Goal: Information Seeking & Learning: Learn about a topic

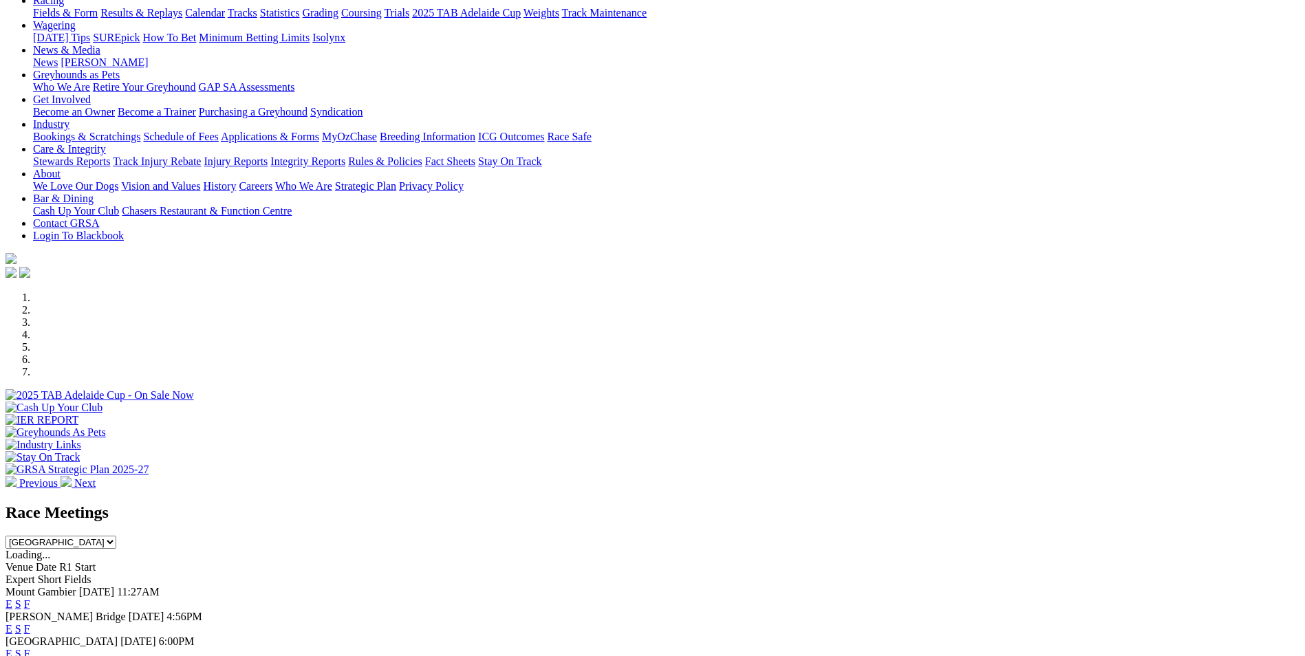
scroll to position [206, 0]
click at [12, 622] on link "E" at bounding box center [9, 628] width 7 height 12
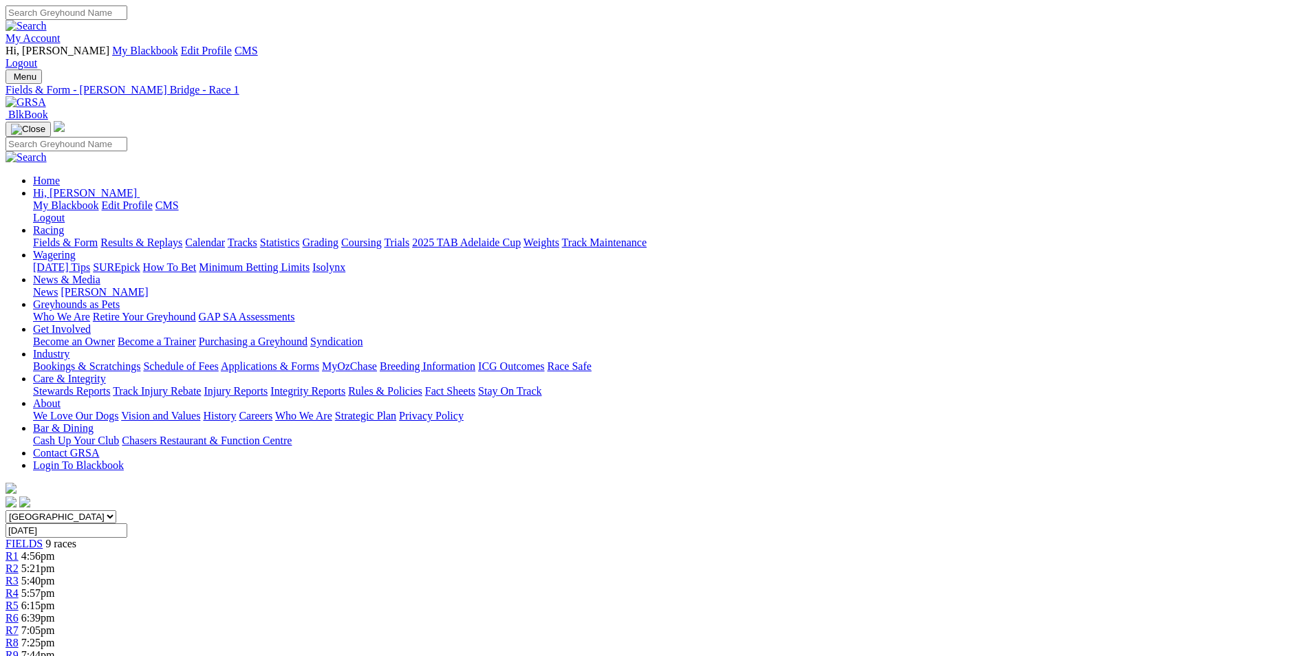
click at [448, 563] on div "R2 5:21pm" at bounding box center [653, 569] width 1294 height 12
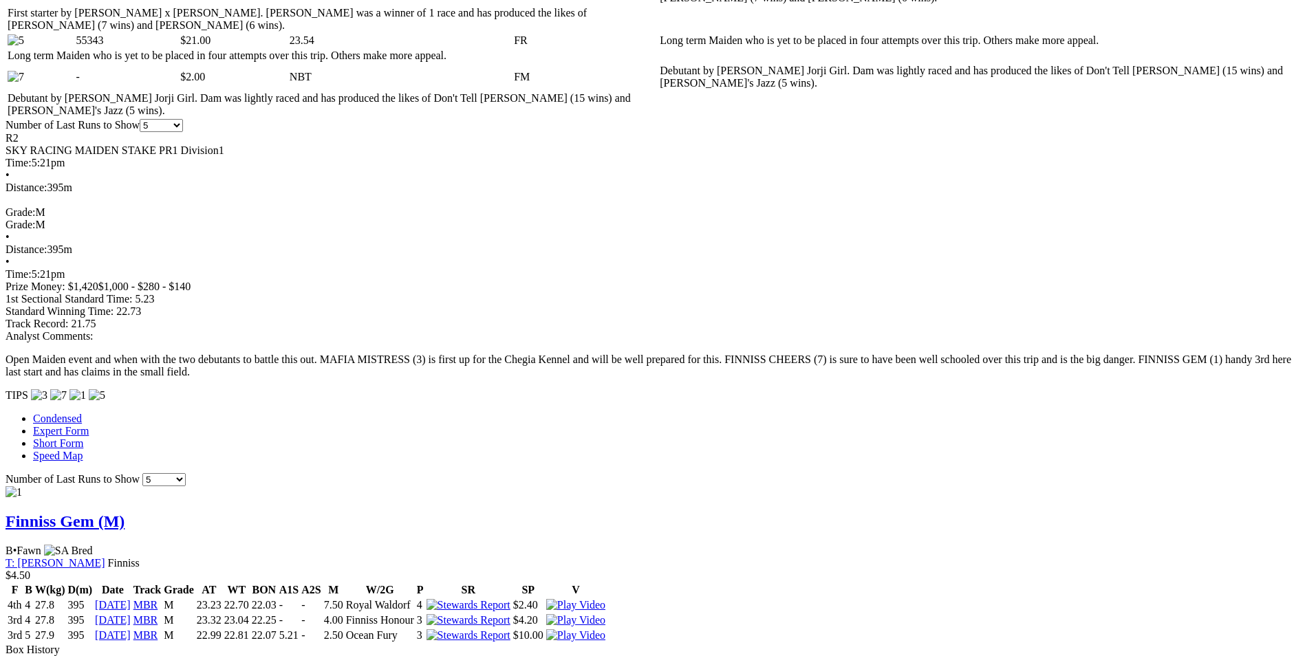
scroll to position [894, 0]
